Goal: Check status: Check status

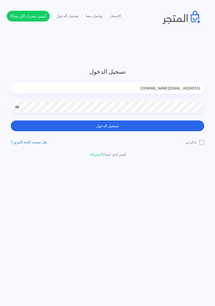
click at [164, 86] on input "[EMAIL_ADDRESS][DOMAIN_NAME]" at bounding box center [107, 88] width 193 height 11
click at [189, 41] on header "تسجيل الدخول [EMAIL_ADDRESS][DOMAIN_NAME] تسجيل الدخول تذكرني" at bounding box center [107, 153] width 215 height 306
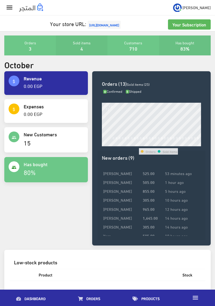
click at [149, 213] on td "1,645.00" at bounding box center [152, 217] width 22 height 9
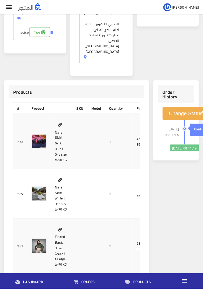
scroll to position [110, 0]
